Goal: Information Seeking & Learning: Learn about a topic

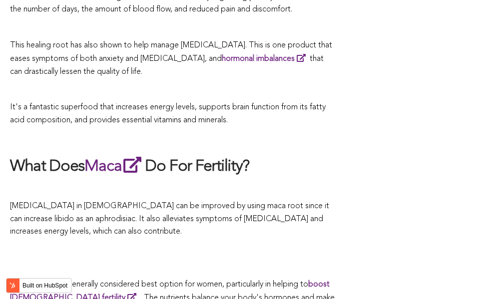
scroll to position [1958, 0]
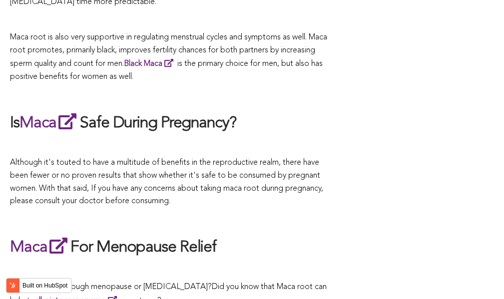
click at [271, 159] on span "Although it's touted to have a multitude of benefits in the reproductive realm,…" at bounding box center [166, 182] width 313 height 46
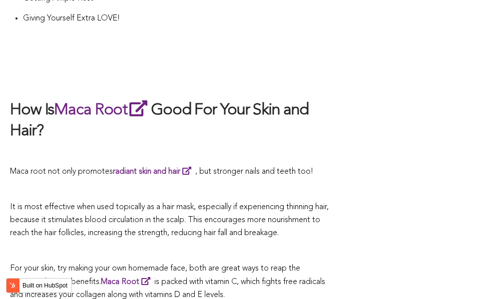
scroll to position [2491, 0]
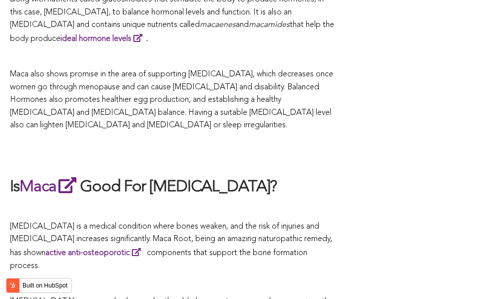
click at [307, 149] on h2 at bounding box center [172, 153] width 325 height 23
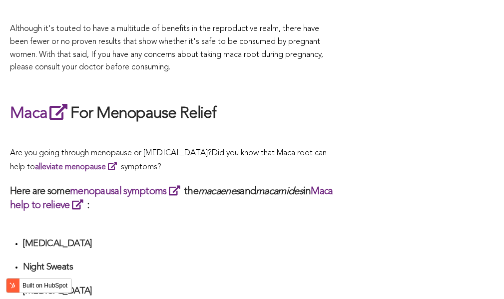
scroll to position [2498, 0]
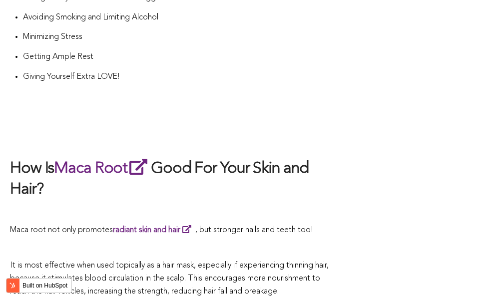
scroll to position [2467, 0]
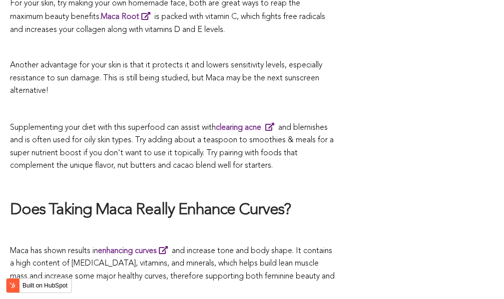
click at [228, 178] on p at bounding box center [172, 184] width 325 height 13
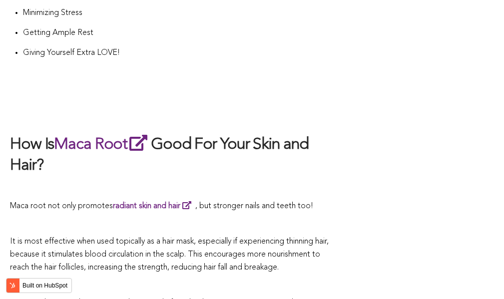
scroll to position [2972, 0]
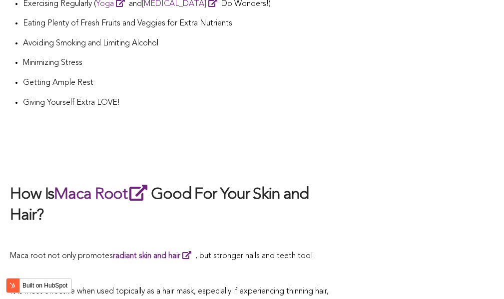
click at [284, 232] on p at bounding box center [172, 238] width 325 height 13
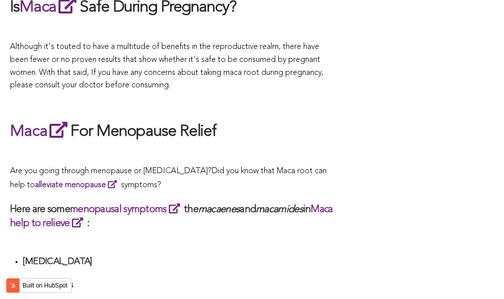
click at [248, 149] on span "What Are The Health Benefits of Maca For Women ? Hi [DEMOGRAPHIC_DATA], have yo…" at bounding box center [172, 230] width 325 height 3401
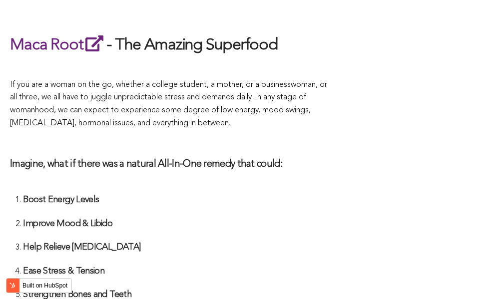
scroll to position [3657, 0]
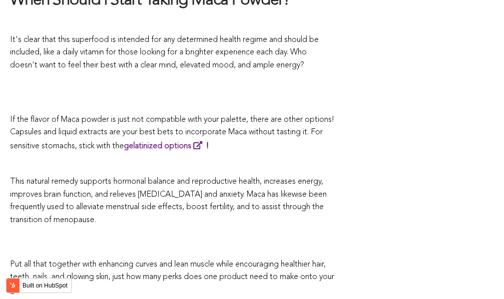
click at [286, 176] on p "This natural remedy supports hormonal balance and reproductive health, increase…" at bounding box center [172, 201] width 325 height 51
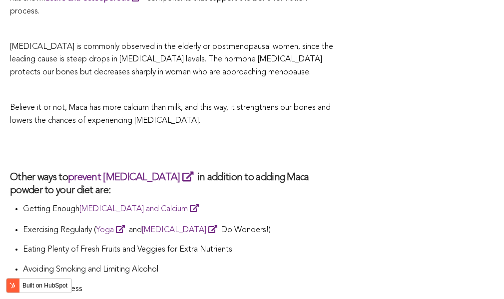
click at [274, 170] on h3 "Other ways to prevent [MEDICAL_DATA] in addition to adding Maca powder to your …" at bounding box center [172, 183] width 325 height 27
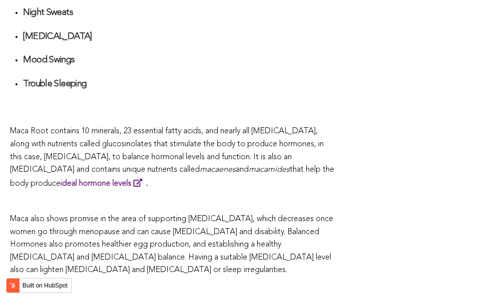
scroll to position [3108, 0]
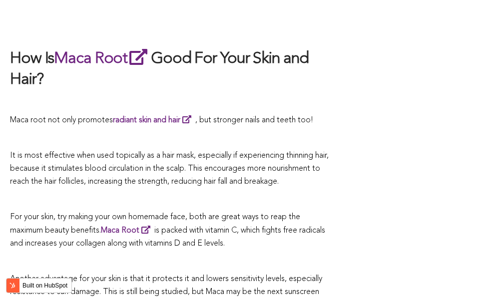
click at [279, 152] on span "It is most effective when used topically as a hair mask, especially if experien…" at bounding box center [169, 168] width 319 height 33
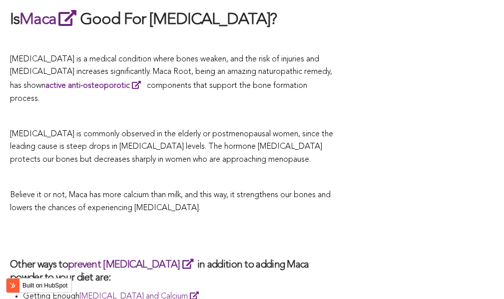
scroll to position [2834, 0]
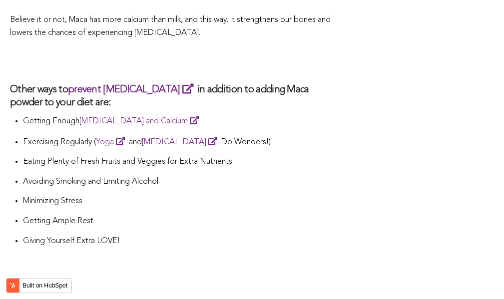
click at [292, 176] on p "Avoiding Smoking and Limiting Alcohol" at bounding box center [179, 182] width 312 height 13
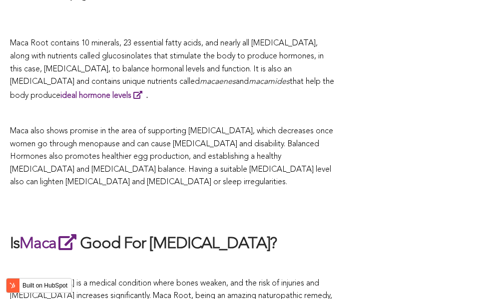
scroll to position [1806, 0]
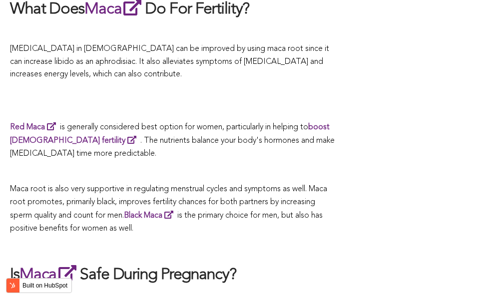
click at [167, 149] on p "Red Maca is generally considered best option for women, particularly in helping…" at bounding box center [172, 140] width 325 height 40
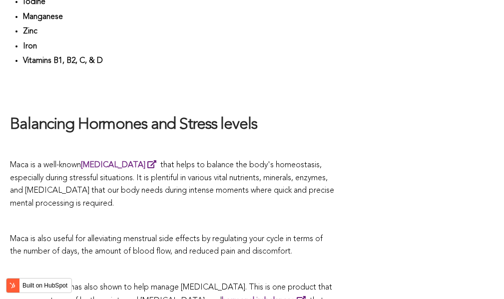
scroll to position [2644, 0]
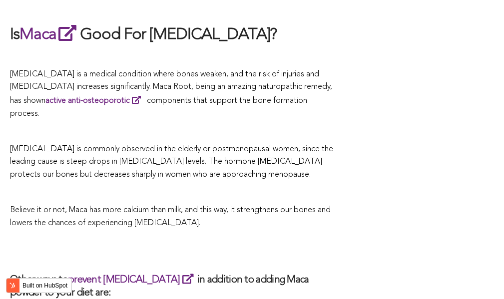
click at [285, 149] on p "[MEDICAL_DATA] is commonly observed in the elderly or postmenopausal women, sin…" at bounding box center [172, 162] width 325 height 38
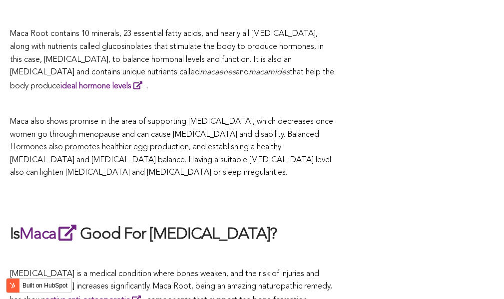
scroll to position [2344, 0]
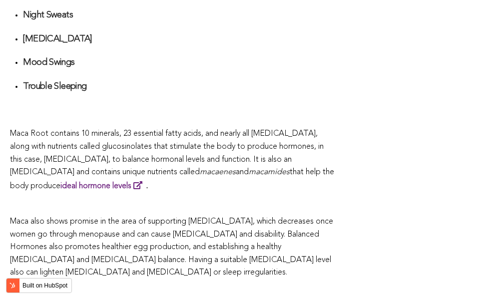
click at [318, 290] on h2 at bounding box center [172, 301] width 325 height 23
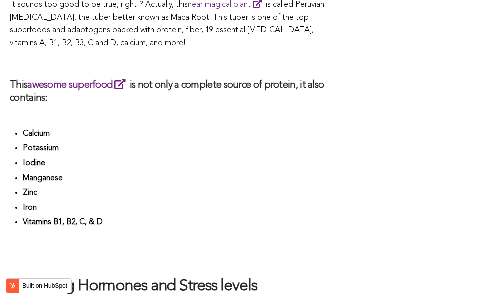
scroll to position [1195, 0]
